Goal: Task Accomplishment & Management: Use online tool/utility

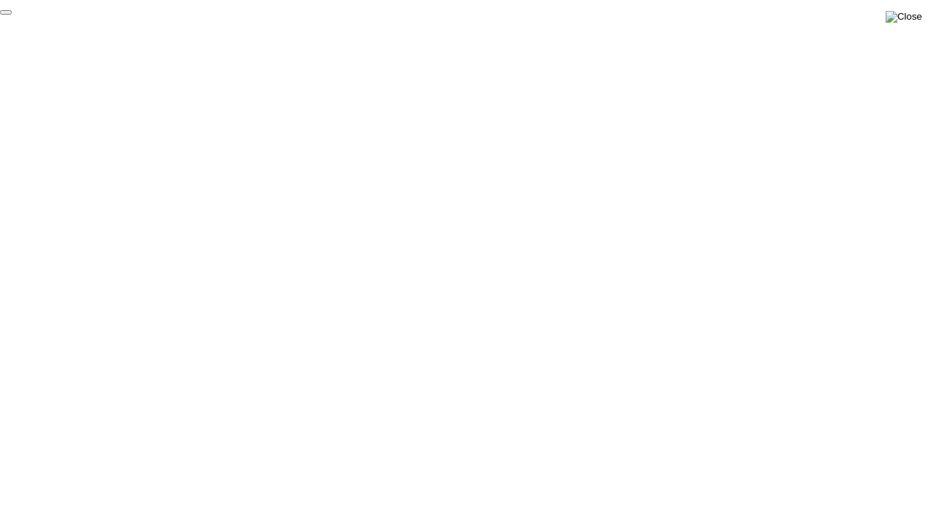
click at [909, 16] on img at bounding box center [904, 17] width 36 height 12
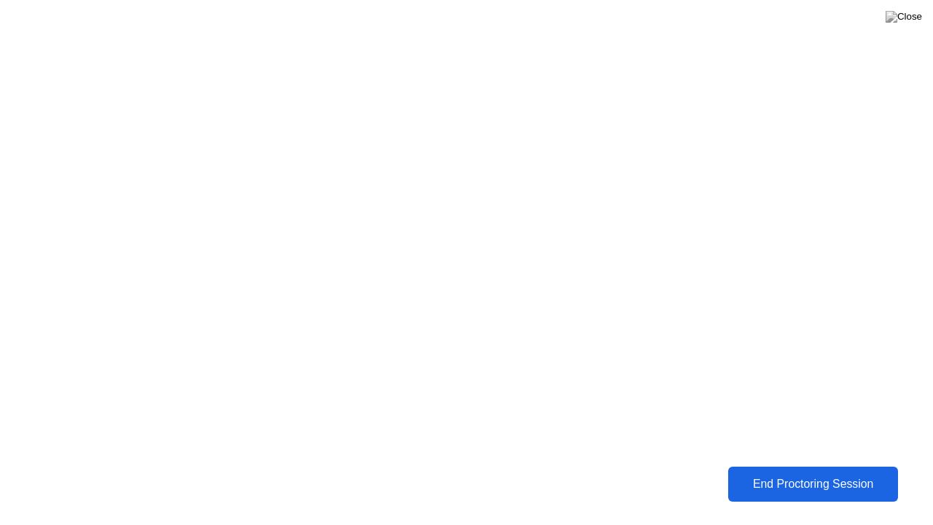
click at [758, 473] on button "End Proctoring Session" at bounding box center [813, 484] width 170 height 35
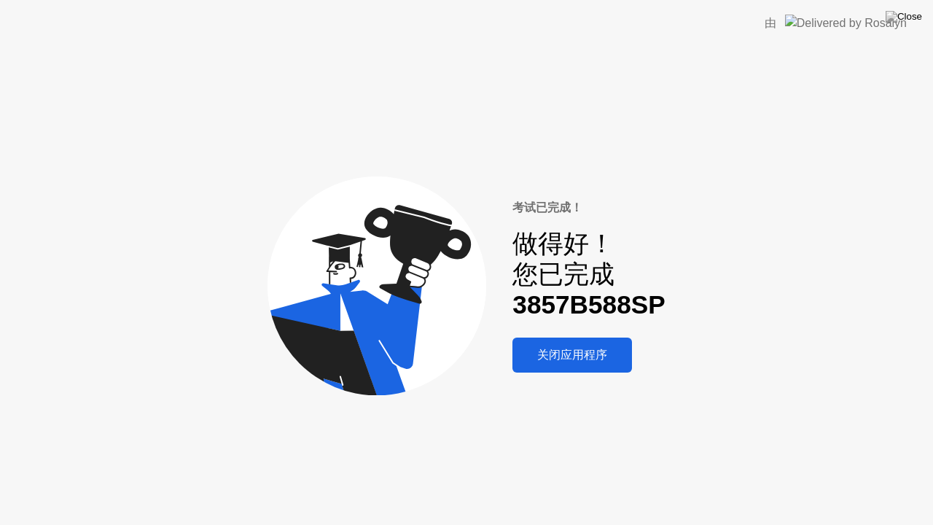
click at [583, 363] on div "关闭应用程序" at bounding box center [572, 355] width 111 height 15
